Goal: Navigation & Orientation: Go to known website

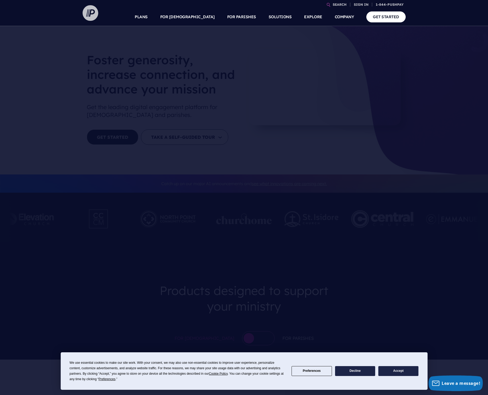
click at [92, 13] on img at bounding box center [91, 13] width 16 height 16
